Goal: Task Accomplishment & Management: Use online tool/utility

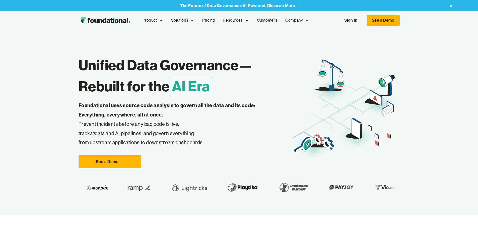
click at [363, 18] on link "Sign In" at bounding box center [351, 20] width 23 height 11
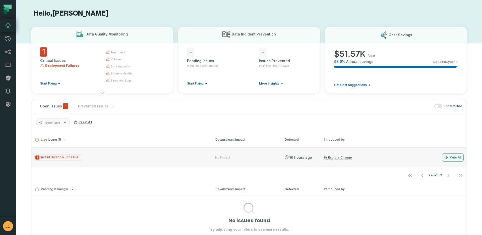
click at [78, 157] on icon "Issue Type" at bounding box center [79, 157] width 3 height 3
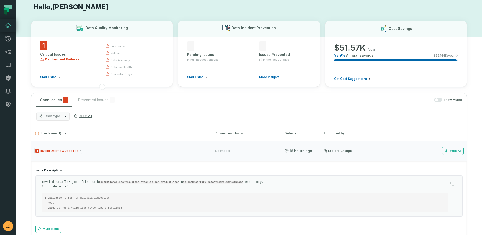
scroll to position [19, 0]
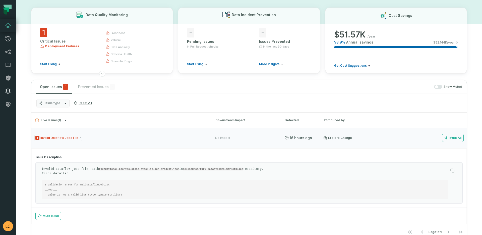
click at [9, 92] on icon at bounding box center [8, 90] width 5 height 5
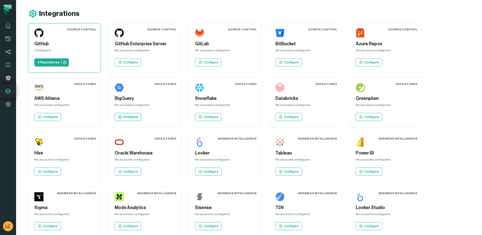
click at [135, 118] on p "Configure" at bounding box center [130, 117] width 15 height 4
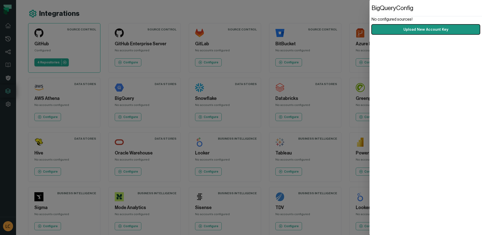
click at [441, 27] on button "Upload New Account Key" at bounding box center [426, 29] width 108 height 10
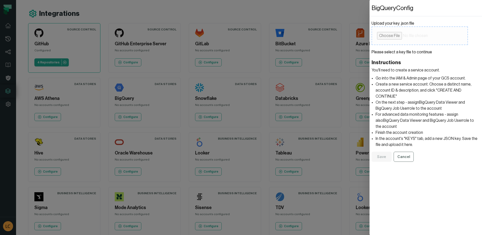
click at [389, 37] on input "Upload your key .json file" at bounding box center [420, 35] width 96 height 19
type input "**********"
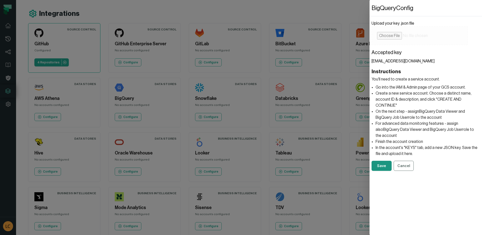
click at [382, 160] on button "Save" at bounding box center [382, 165] width 20 height 10
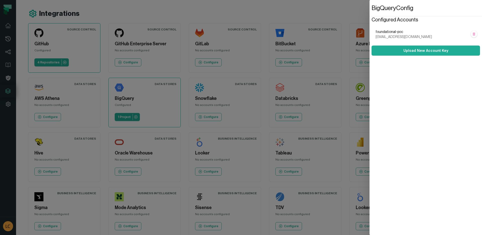
click at [370, 113] on dialog "BigQuery Config Configured Accounts foundational-poc foundational-poc@foundatio…" at bounding box center [426, 117] width 112 height 235
click at [370, 104] on dialog "BigQuery Config Configured Accounts foundational-poc foundational-poc@foundatio…" at bounding box center [426, 117] width 112 height 235
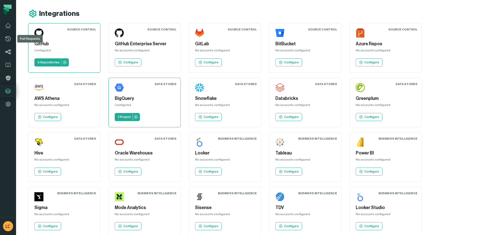
click at [9, 52] on icon at bounding box center [8, 52] width 6 height 6
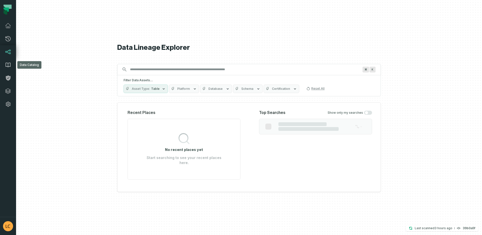
click at [7, 65] on icon at bounding box center [8, 65] width 6 height 6
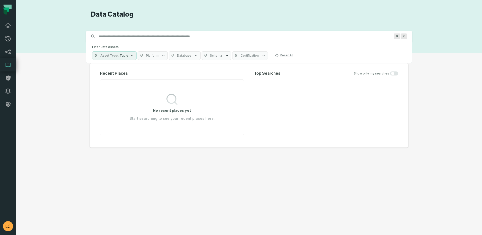
click at [155, 37] on input "Discovery Provider cmdk menu" at bounding box center [245, 36] width 298 height 8
click at [9, 29] on link "Dashboard" at bounding box center [8, 25] width 16 height 13
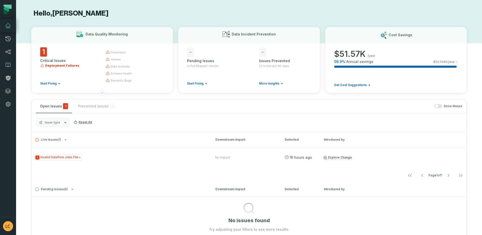
scroll to position [58, 0]
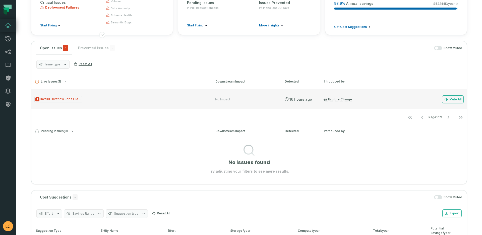
click at [74, 100] on span "1 Invalid Dataflow Jobs File" at bounding box center [58, 99] width 48 height 6
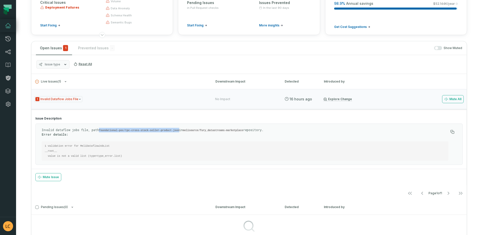
drag, startPoint x: 182, startPoint y: 130, endPoint x: 102, endPoint y: 129, distance: 80.6
click at [102, 129] on p "Invalid dataflow jobs file, path foundational-poc/tpc-cross-stock-seller-produc…" at bounding box center [245, 132] width 407 height 9
copy code "foundational-poc/tpc-cross-stock-seller-product.json"
click at [121, 141] on pre "1 validation error for MeliDataflowJobList __root__ value is not a valid list (…" at bounding box center [245, 150] width 407 height 19
